Goal: Information Seeking & Learning: Learn about a topic

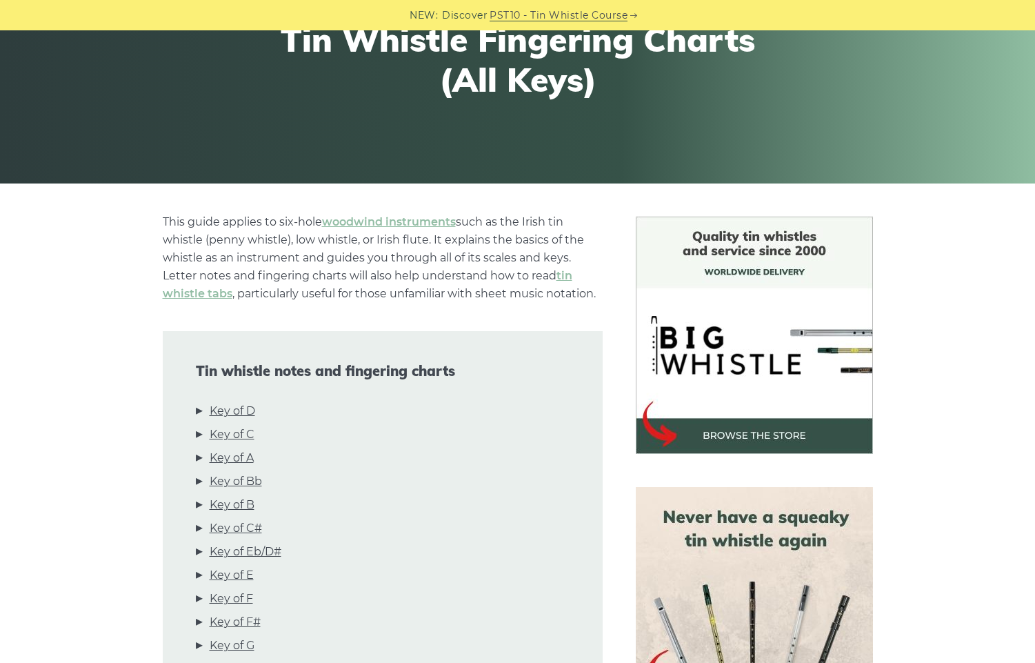
scroll to position [188, 0]
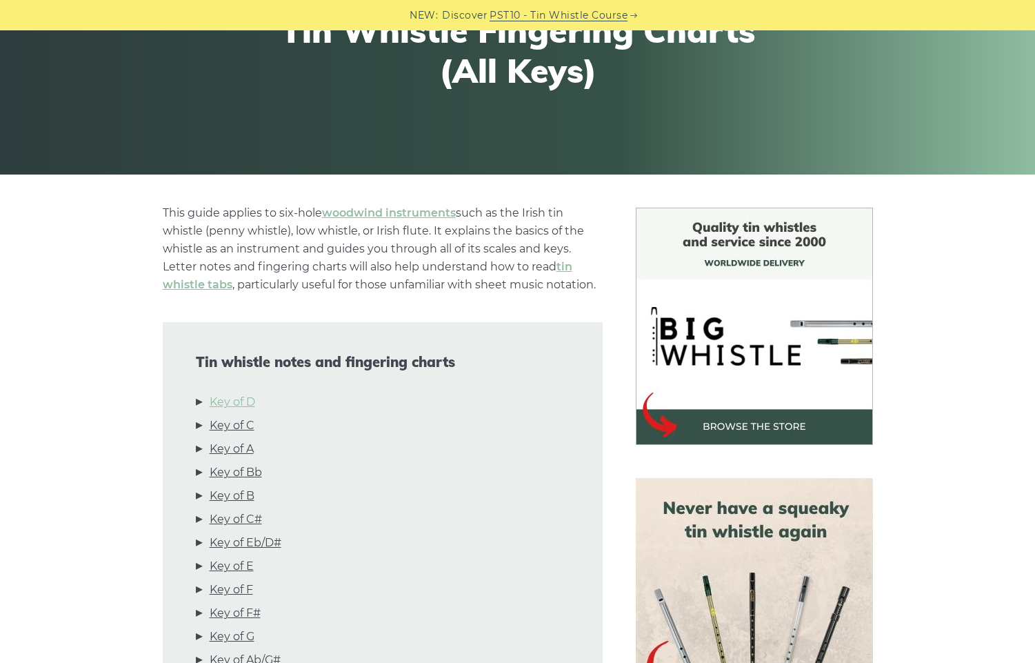
click at [239, 400] on link "Key of D" at bounding box center [233, 402] width 46 height 18
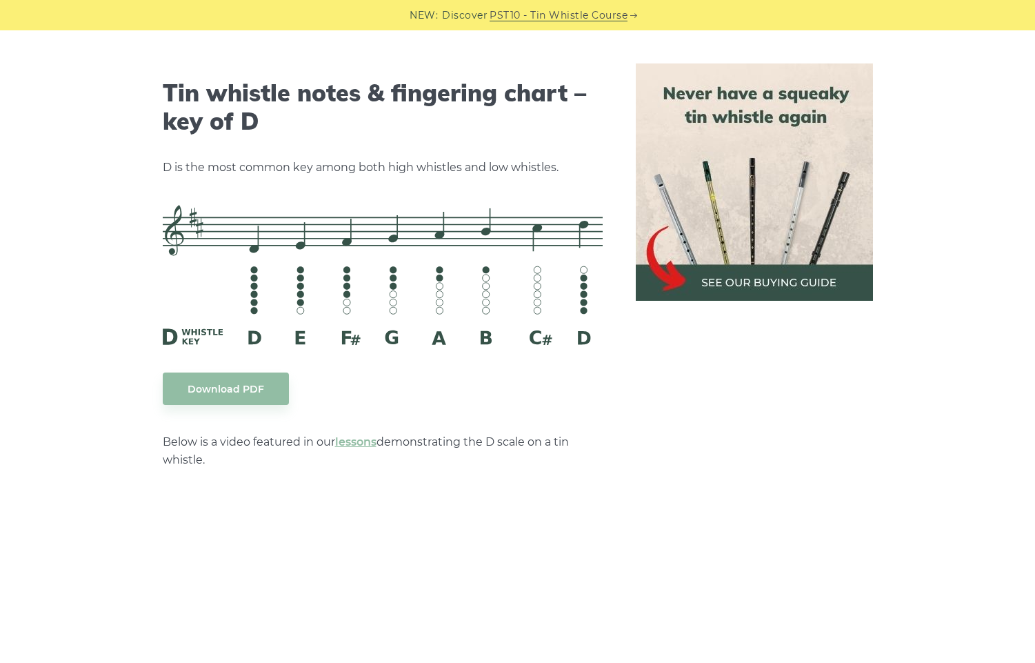
scroll to position [2148, 0]
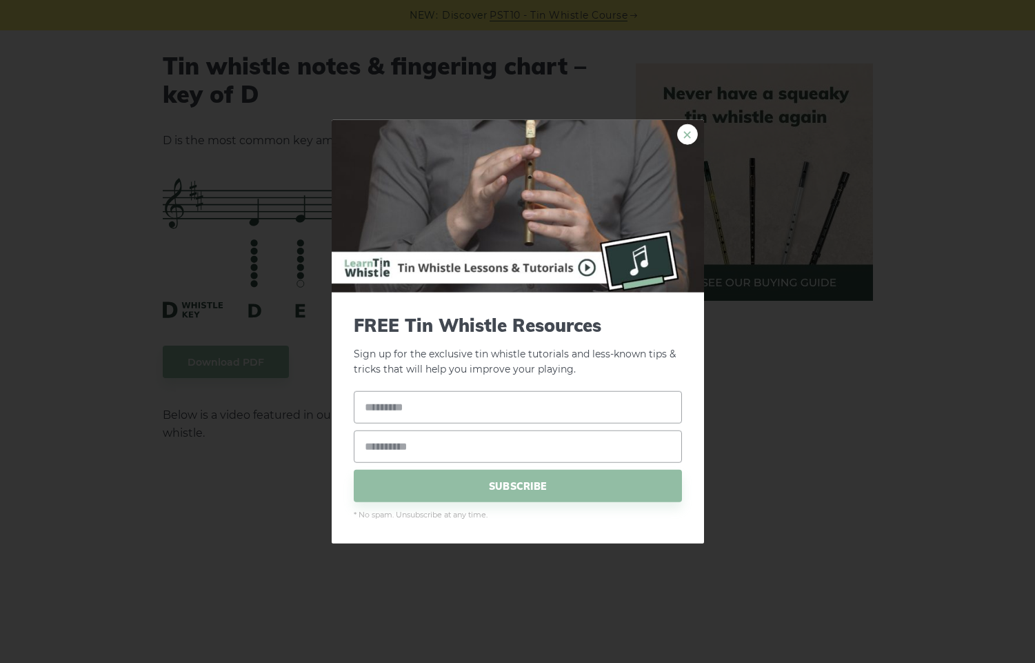
click at [692, 134] on link "×" at bounding box center [687, 133] width 21 height 21
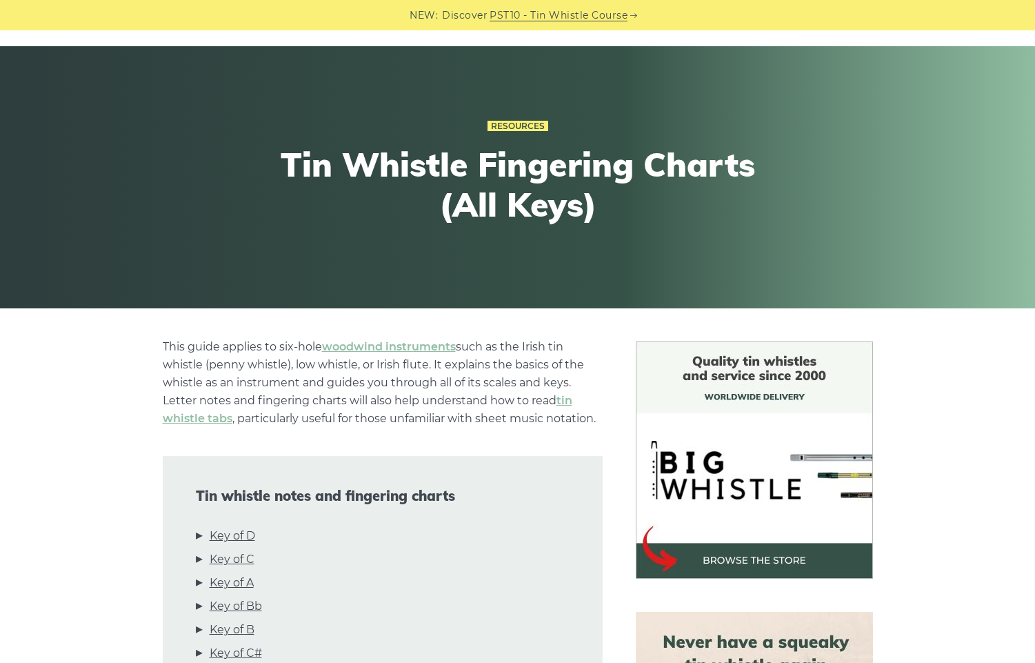
scroll to position [63, 0]
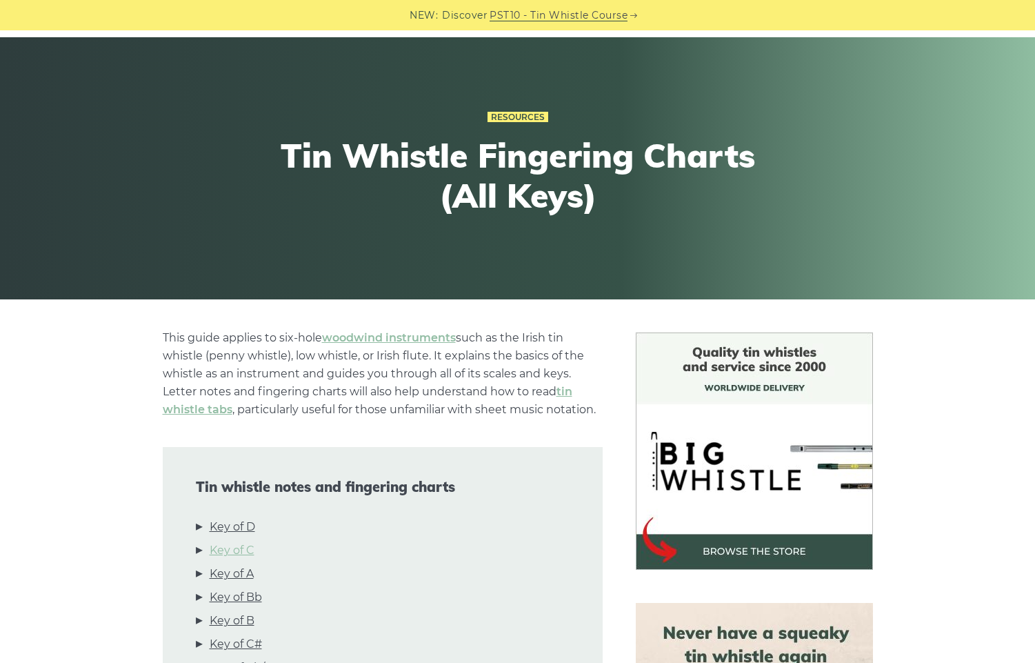
click at [226, 550] on link "Key of C" at bounding box center [232, 550] width 45 height 18
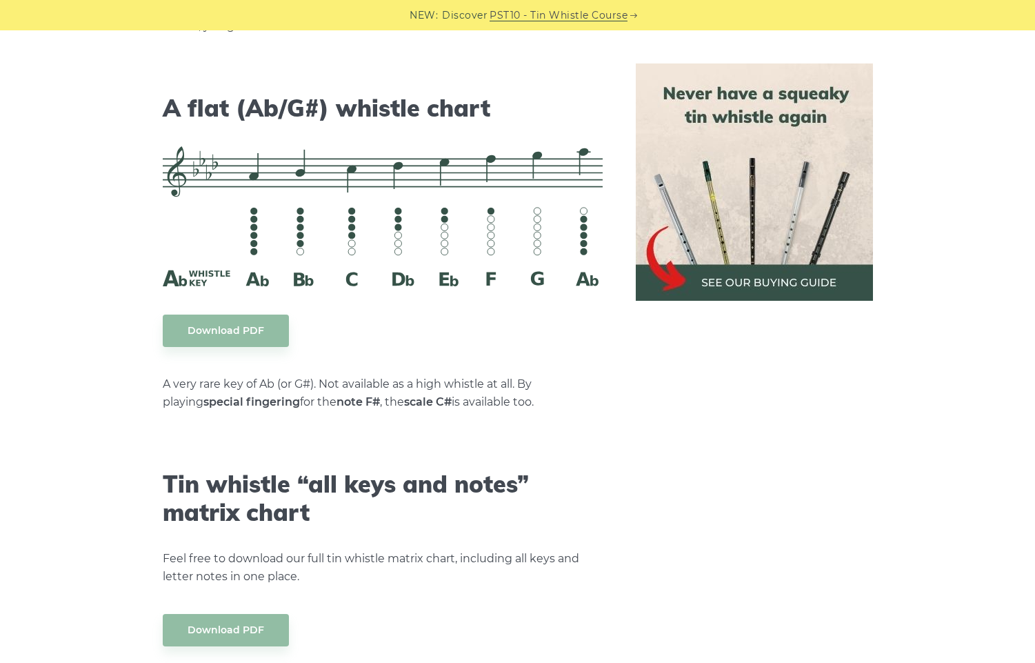
scroll to position [7412, 0]
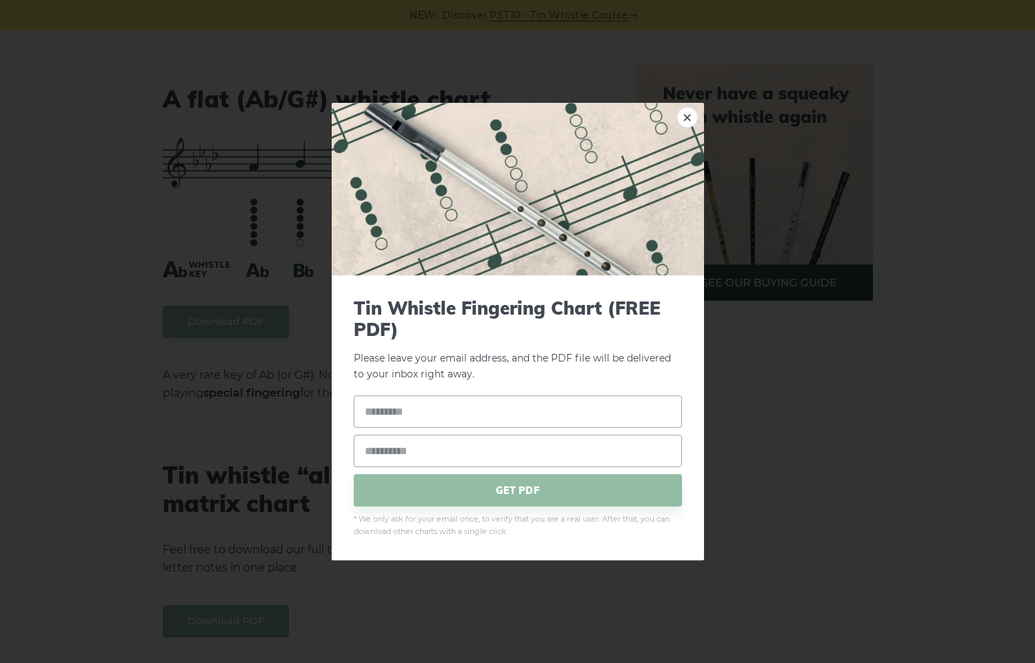
click at [689, 119] on link "×" at bounding box center [687, 117] width 21 height 21
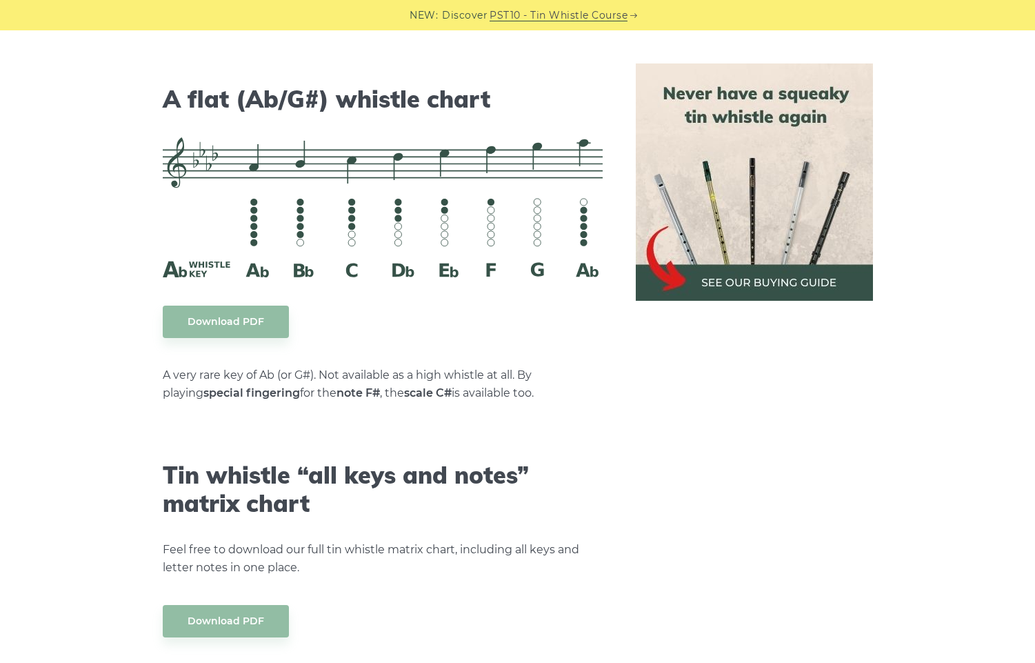
click at [732, 277] on img at bounding box center [754, 181] width 237 height 237
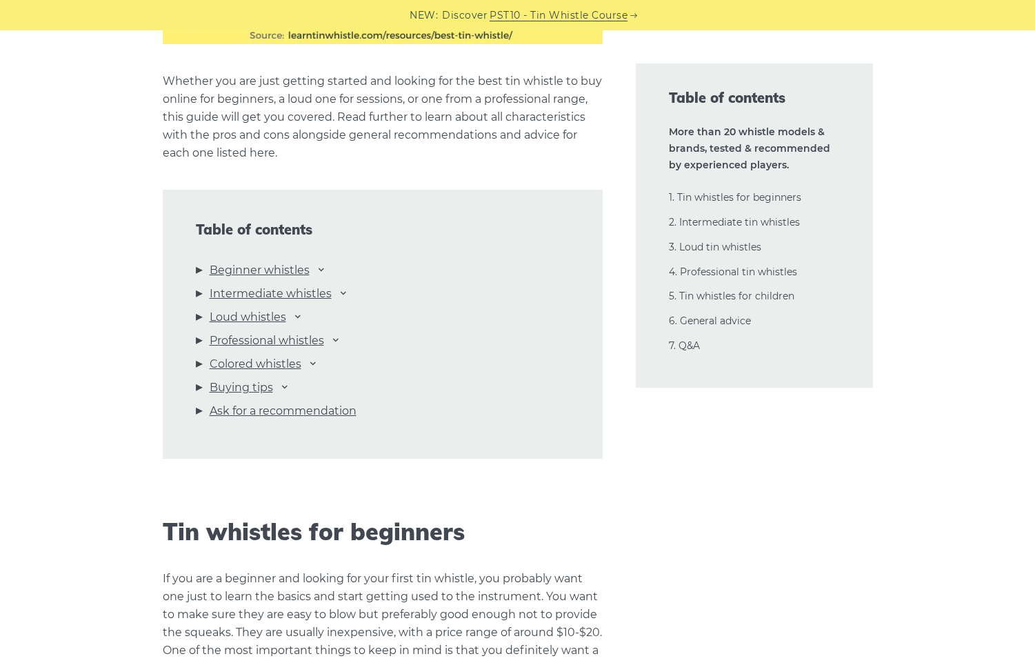
scroll to position [1390, 0]
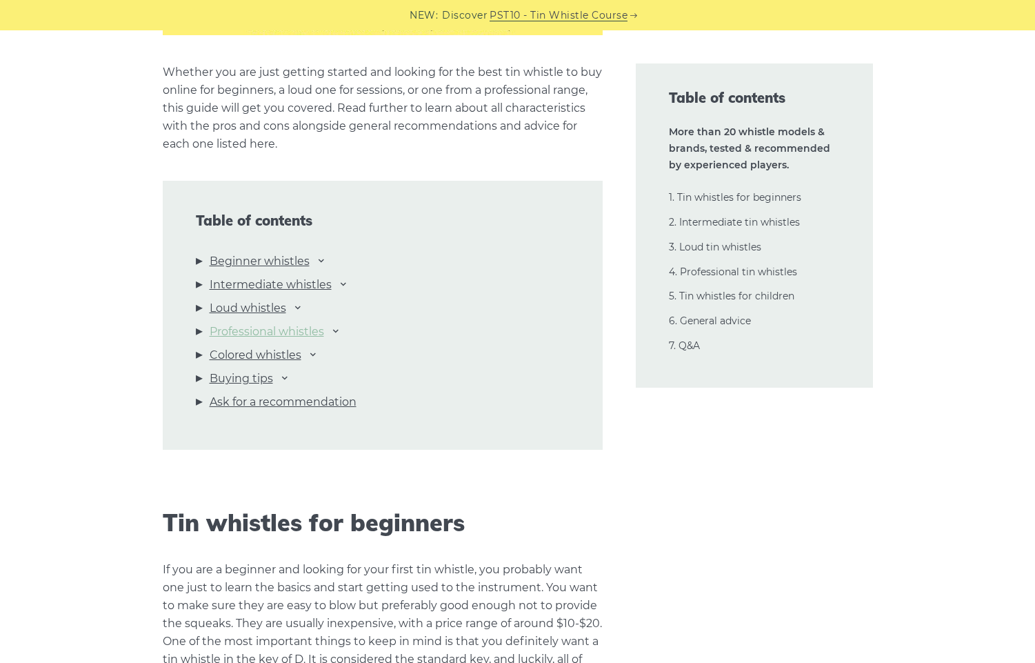
click at [314, 333] on link "Professional whistles" at bounding box center [267, 332] width 114 height 18
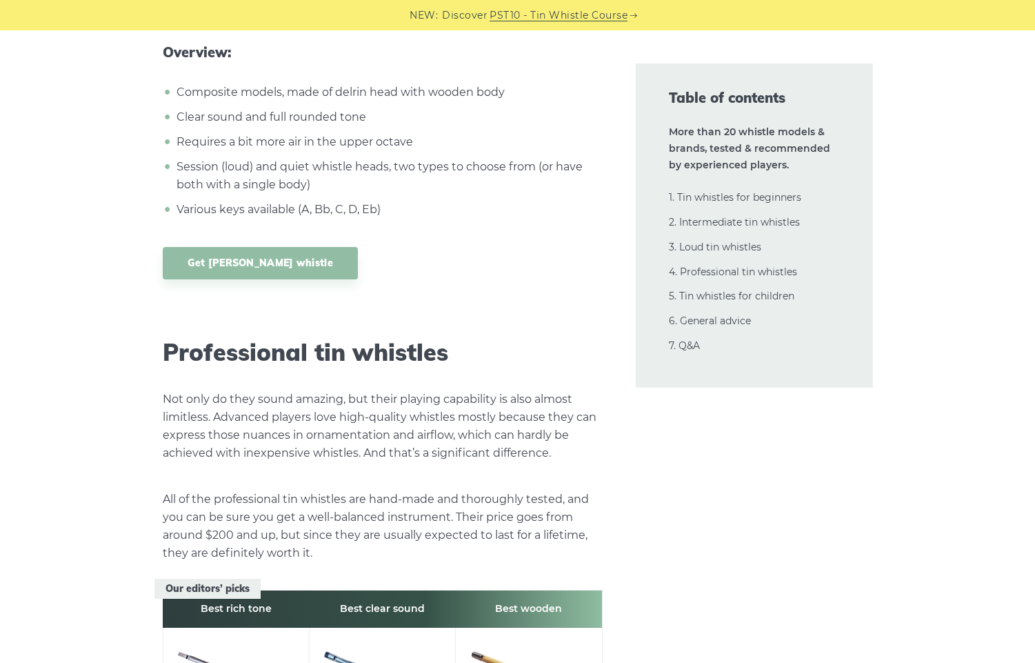
scroll to position [19314, 0]
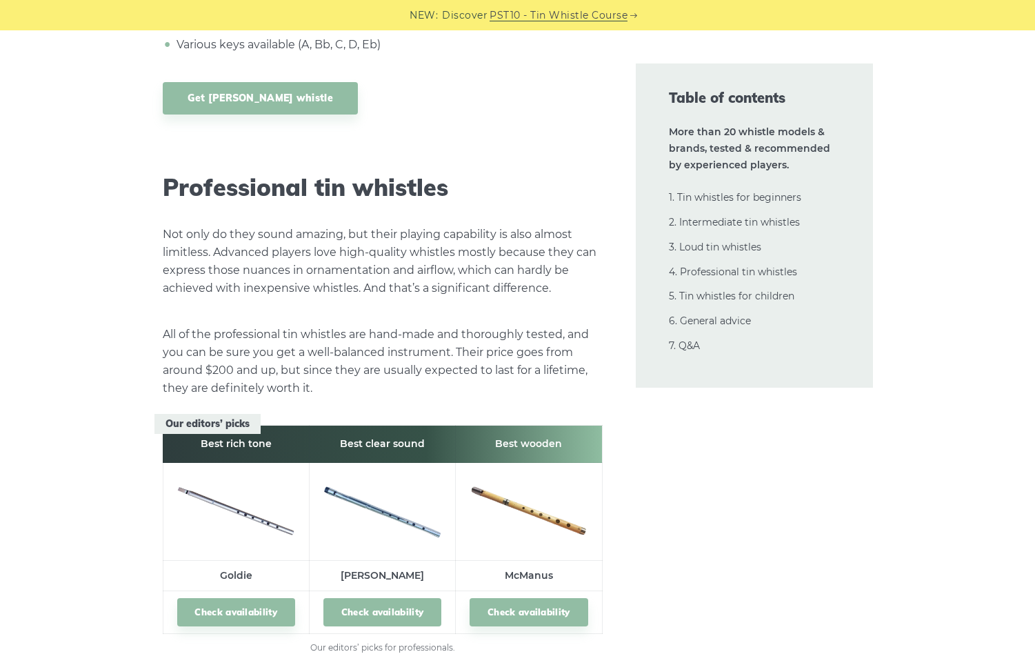
click at [385, 598] on link "Check availability" at bounding box center [382, 612] width 118 height 28
